Goal: Navigation & Orientation: Find specific page/section

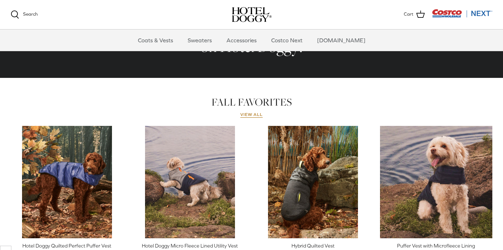
scroll to position [333, 0]
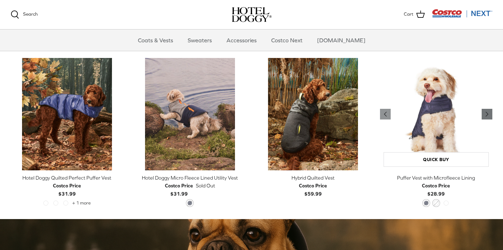
click at [488, 116] on icon "Right" at bounding box center [487, 114] width 9 height 9
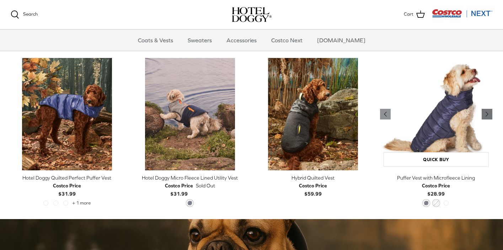
click at [488, 116] on icon "Right" at bounding box center [487, 114] width 9 height 9
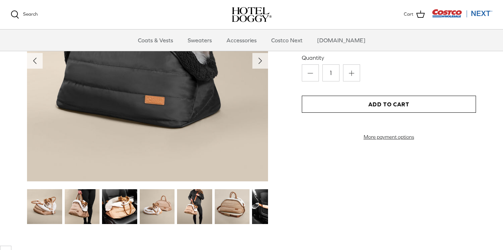
scroll to position [817, 0]
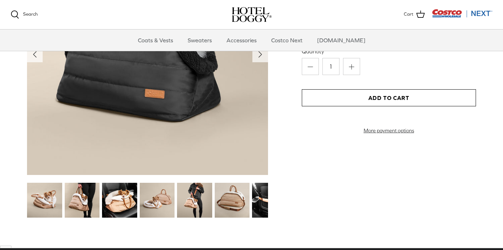
click at [161, 202] on img at bounding box center [157, 200] width 35 height 35
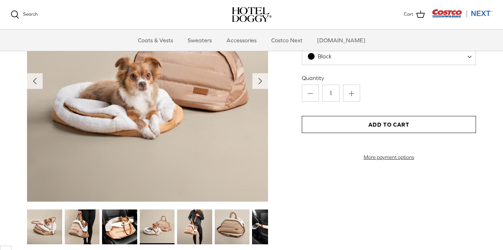
scroll to position [796, 0]
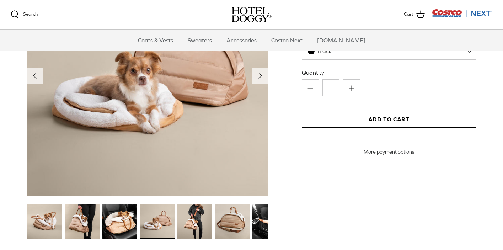
click at [158, 223] on img at bounding box center [157, 221] width 35 height 35
click at [127, 220] on img at bounding box center [119, 221] width 35 height 35
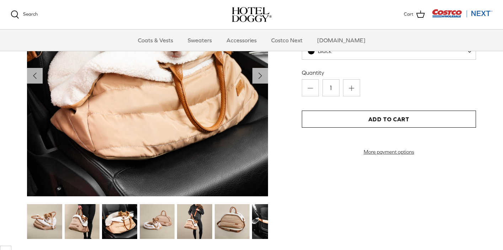
scroll to position [797, 0]
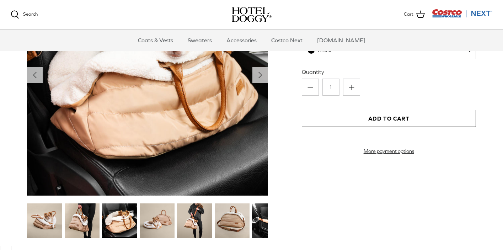
click at [165, 223] on img at bounding box center [157, 220] width 35 height 35
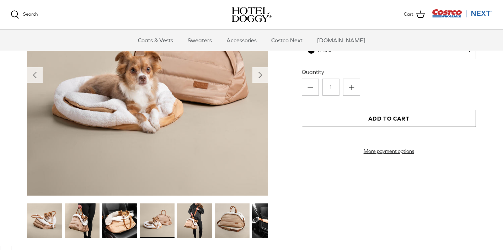
click at [204, 217] on img at bounding box center [194, 220] width 35 height 35
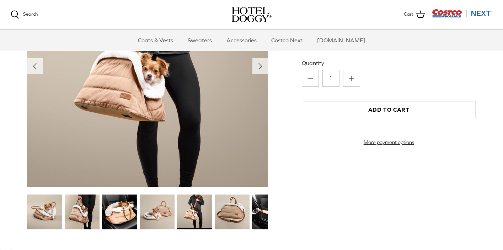
scroll to position [808, 0]
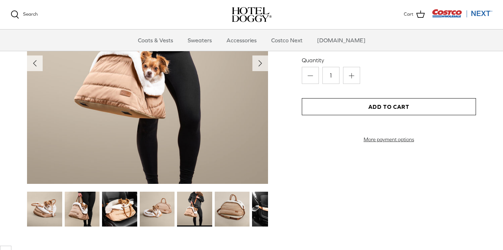
click at [237, 199] on img at bounding box center [232, 209] width 35 height 35
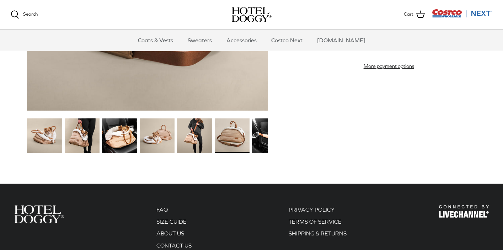
scroll to position [890, 0]
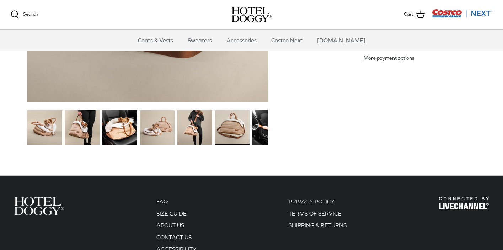
click at [263, 122] on img at bounding box center [269, 127] width 35 height 35
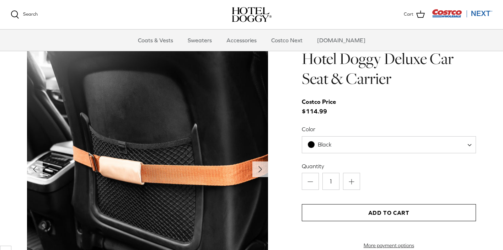
scroll to position [703, 0]
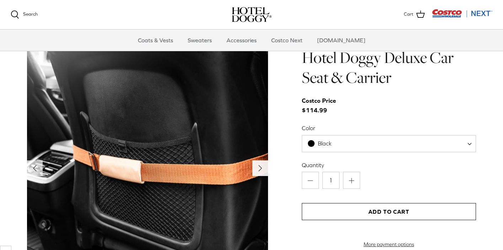
click at [260, 170] on icon "Right" at bounding box center [260, 167] width 11 height 11
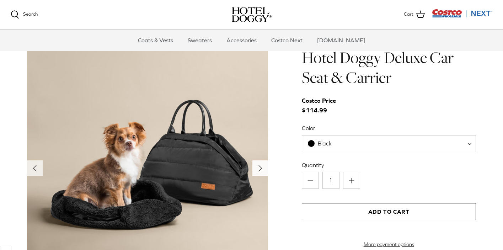
click at [260, 170] on icon "Right" at bounding box center [260, 167] width 11 height 11
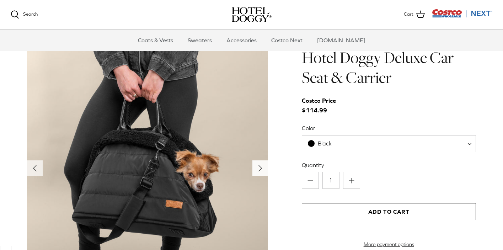
click at [260, 170] on icon "Right" at bounding box center [260, 167] width 11 height 11
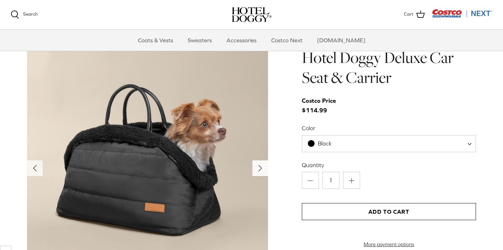
click at [260, 170] on icon "Right" at bounding box center [260, 167] width 11 height 11
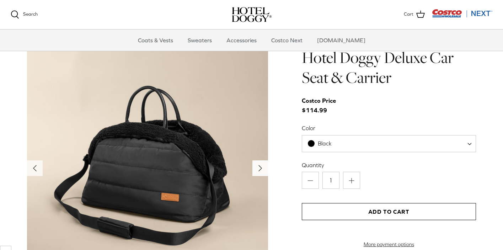
click at [260, 170] on icon "Right" at bounding box center [260, 167] width 11 height 11
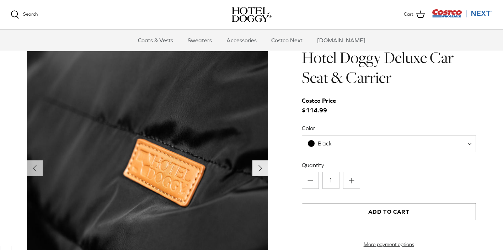
click at [260, 170] on icon "Right" at bounding box center [260, 167] width 11 height 11
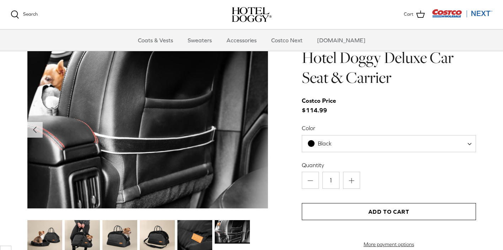
click at [260, 170] on img at bounding box center [147, 128] width 241 height 161
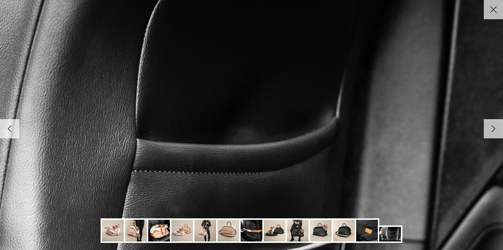
click at [494, 13] on icon "Close" at bounding box center [493, 10] width 12 height 12
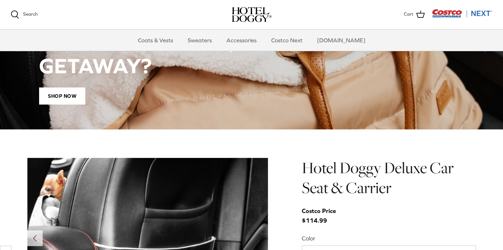
scroll to position [572, 0]
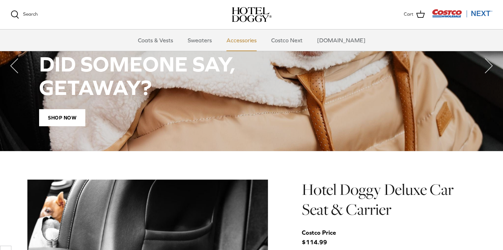
click at [252, 33] on link "Accessories" at bounding box center [241, 40] width 43 height 21
